Goal: Task Accomplishment & Management: Use online tool/utility

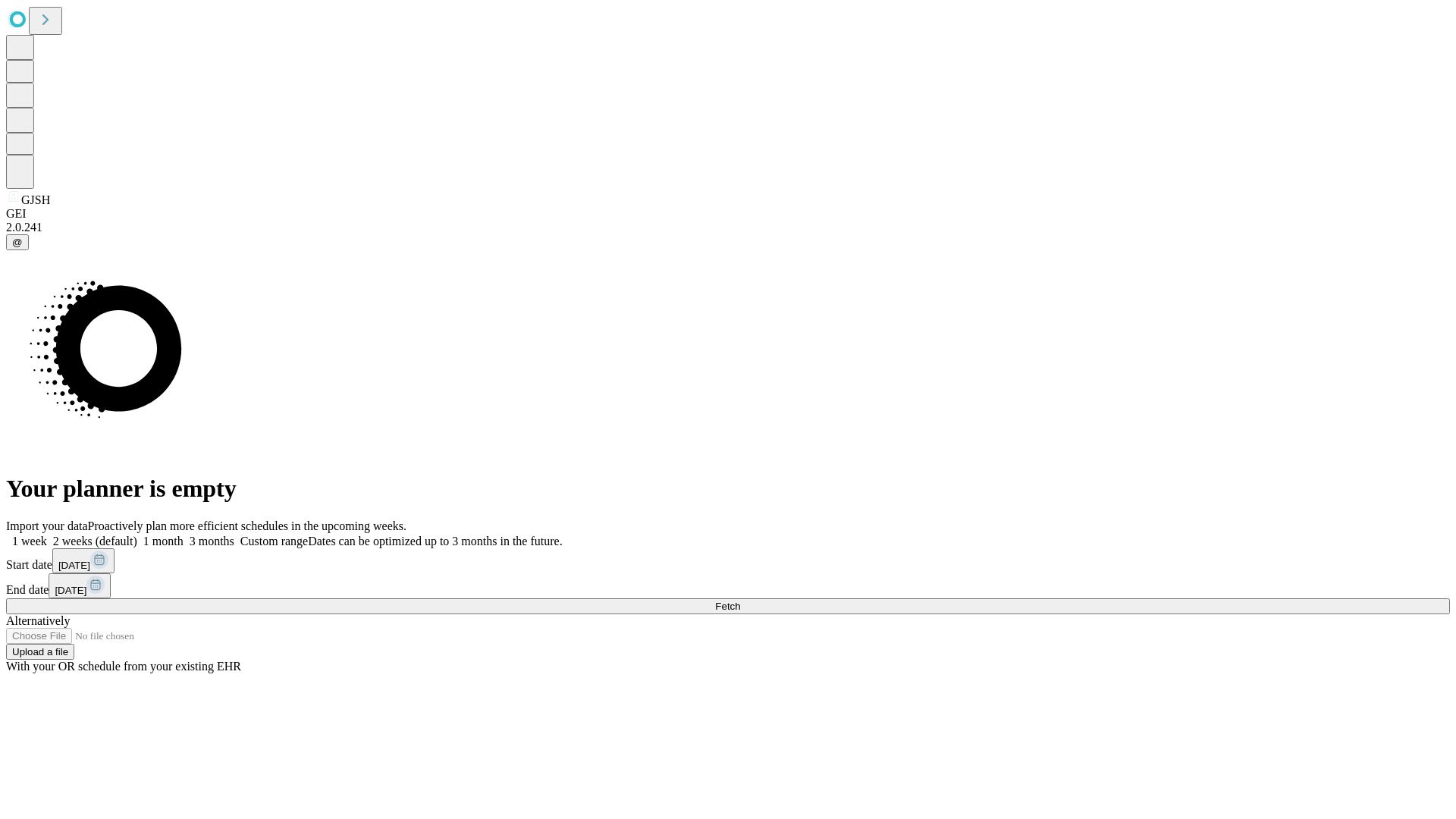
click at [740, 600] on span "Fetch" at bounding box center [727, 606] width 25 height 11
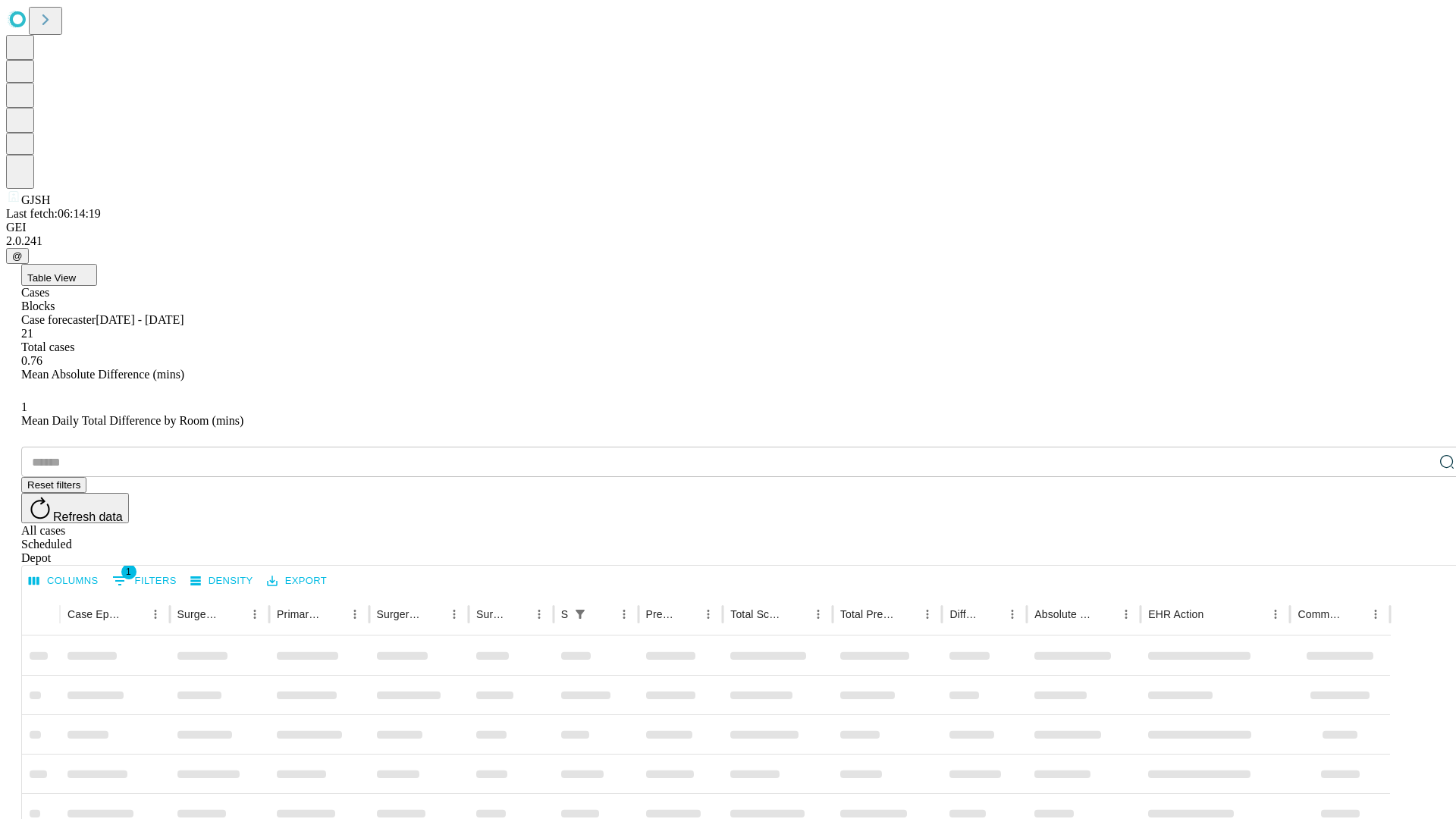
click at [1417, 551] on div "Depot" at bounding box center [743, 557] width 1444 height 14
